Goal: Connect with others: Connect with others

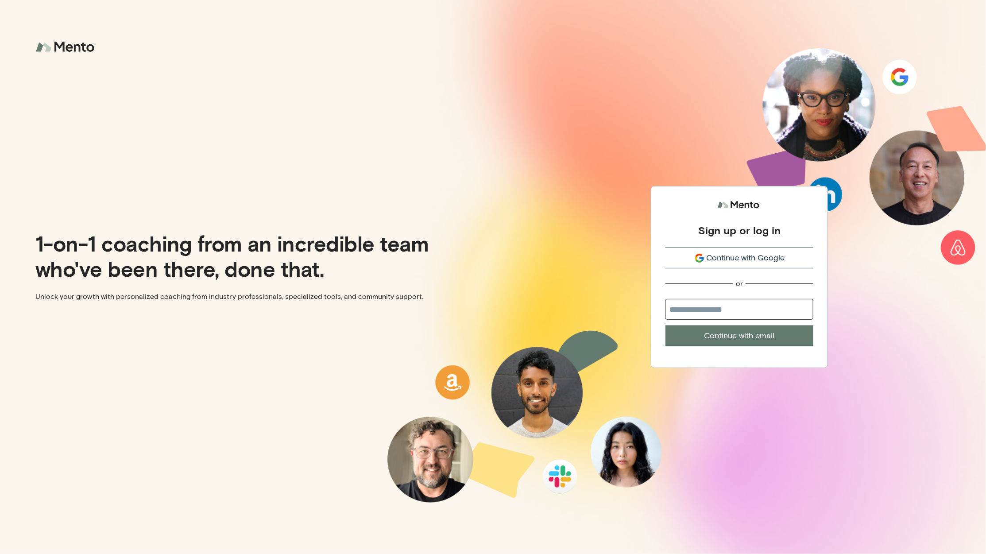
click at [742, 259] on span "Continue with Google" at bounding box center [746, 258] width 78 height 12
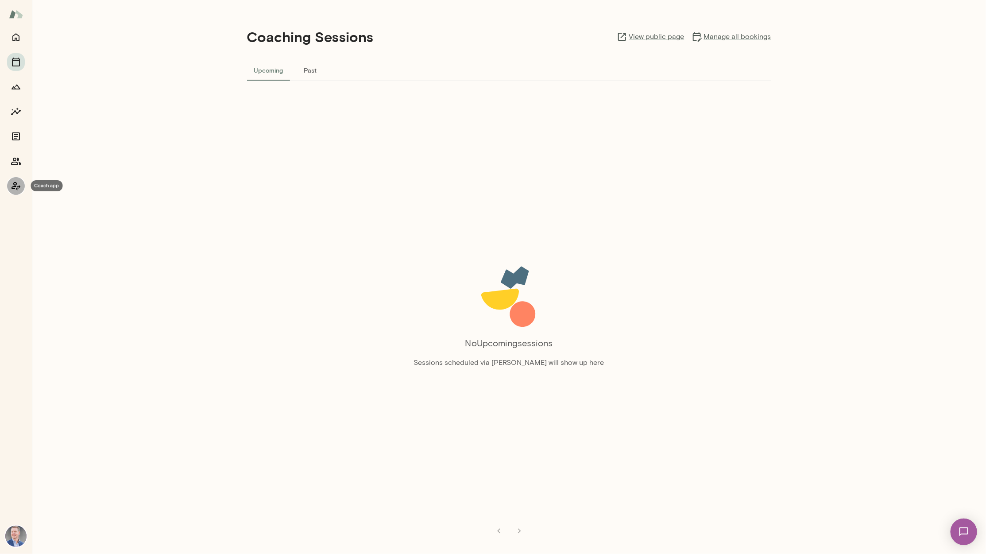
click at [16, 189] on icon "Coach app" at bounding box center [16, 186] width 9 height 8
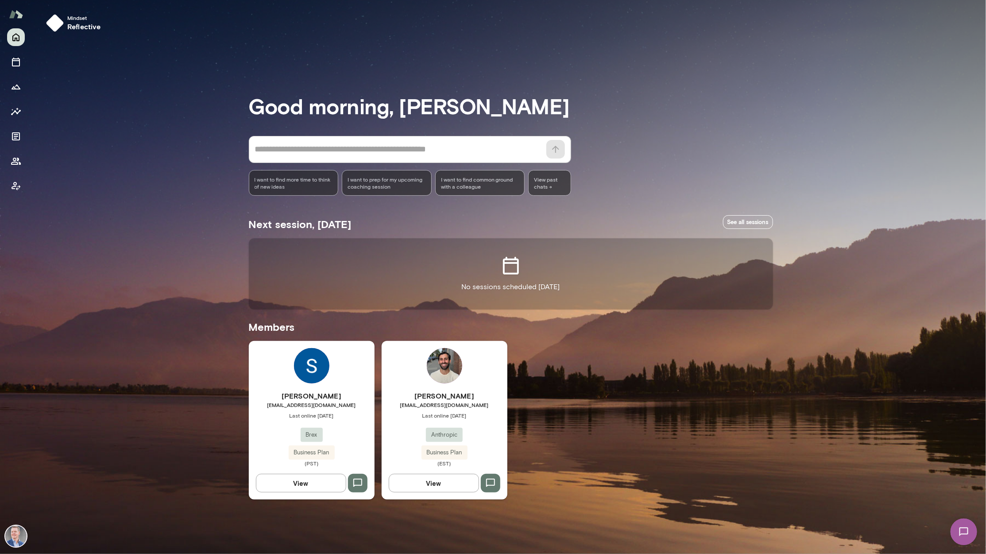
click at [448, 409] on div "Ryan Libster libster@anthropic.com Last online September 18 Anthropic Business …" at bounding box center [445, 428] width 126 height 76
click at [302, 483] on button "View" at bounding box center [301, 483] width 90 height 19
click at [443, 485] on button "View" at bounding box center [434, 483] width 90 height 19
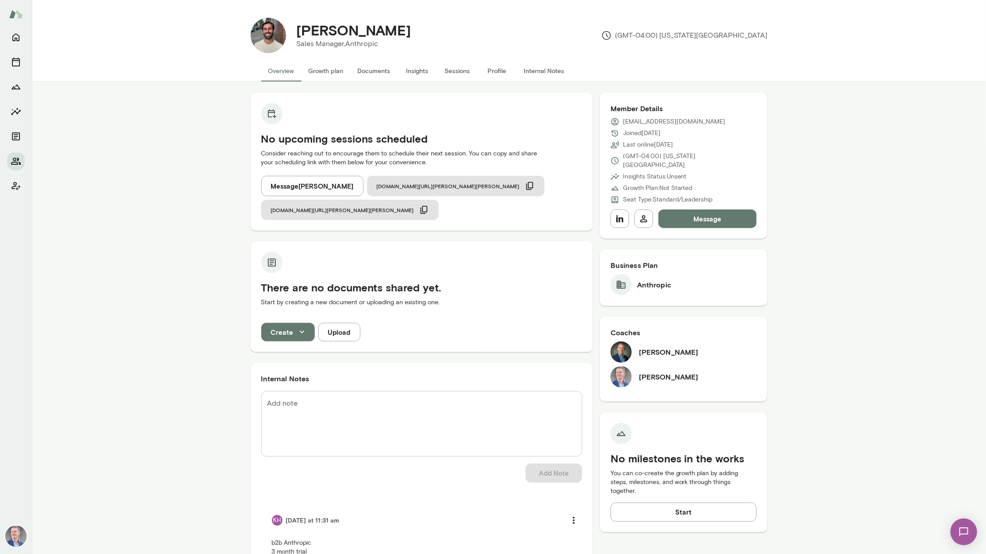
click at [619, 344] on img at bounding box center [620, 351] width 21 height 21
click at [656, 347] on h6 "Michael Alden" at bounding box center [669, 352] width 60 height 11
click at [298, 186] on button "Message Ryan Libster" at bounding box center [312, 186] width 102 height 20
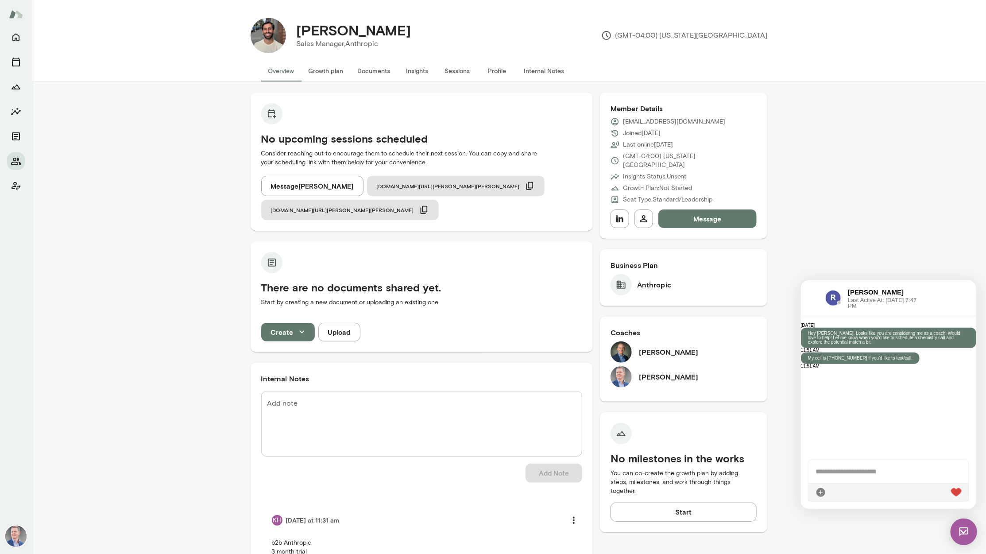
click at [643, 279] on h6 "Anthropic" at bounding box center [654, 284] width 34 height 11
click at [652, 279] on h6 "Anthropic" at bounding box center [654, 284] width 34 height 11
